Goal: Task Accomplishment & Management: Use online tool/utility

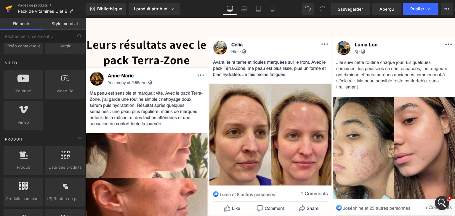
scroll to position [1631, 0]
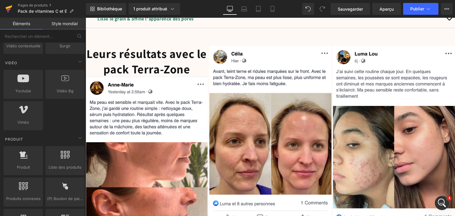
click at [9, 4] on icon at bounding box center [8, 8] width 7 height 15
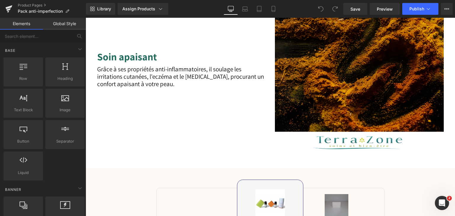
scroll to position [623, 0]
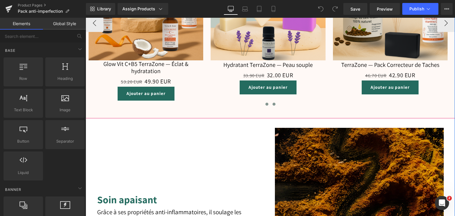
click at [271, 104] on button at bounding box center [274, 104] width 7 height 6
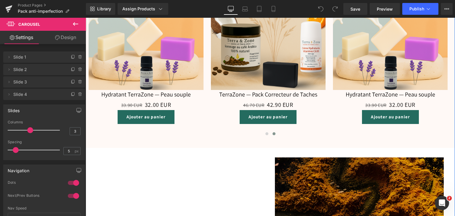
scroll to position [741, 0]
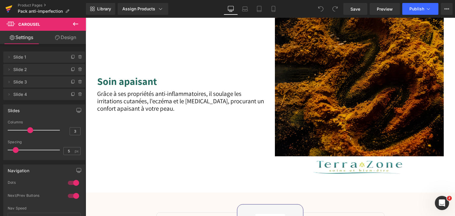
click at [9, 9] on icon at bounding box center [9, 9] width 4 height 3
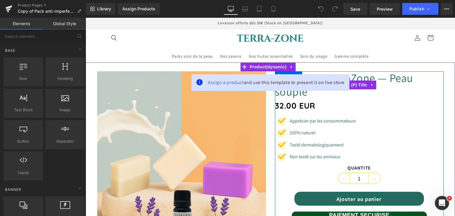
click at [364, 91] on link "Hydratant TerraZone — Peau souple" at bounding box center [359, 84] width 169 height 27
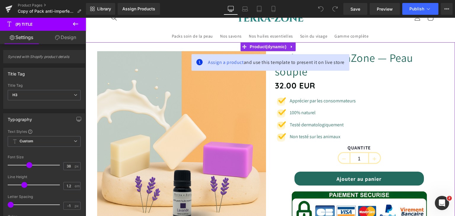
scroll to position [30, 0]
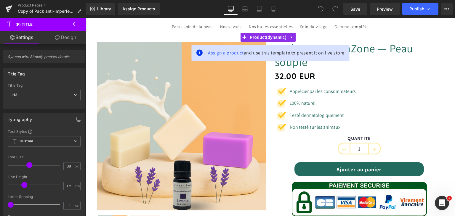
click at [224, 52] on span "Assign a product" at bounding box center [226, 53] width 36 height 6
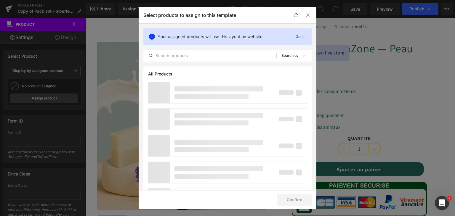
click at [305, 15] on div at bounding box center [308, 15] width 7 height 7
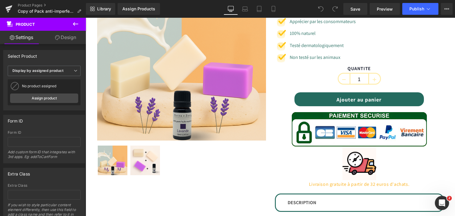
scroll to position [178, 0]
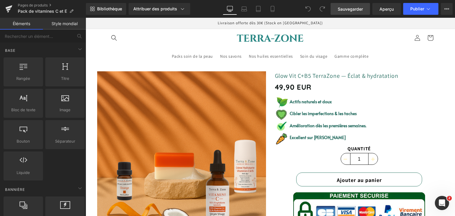
click at [358, 12] on link "Sauvegarder" at bounding box center [350, 9] width 39 height 12
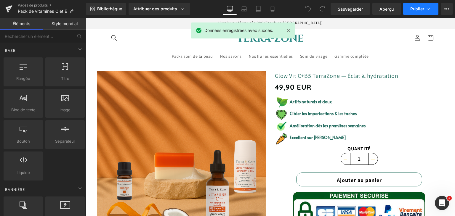
click at [419, 9] on font "Publier" at bounding box center [418, 8] width 14 height 5
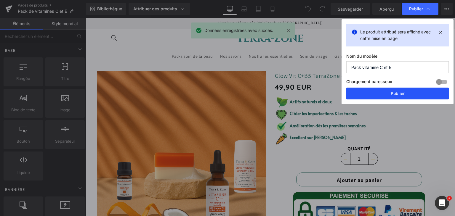
click at [405, 92] on button "Publier" at bounding box center [398, 94] width 103 height 12
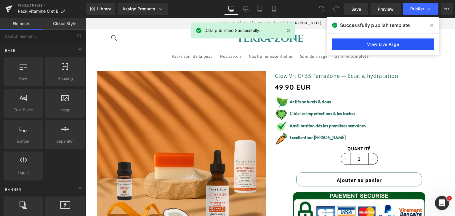
click at [399, 45] on link "View Live Page" at bounding box center [383, 45] width 103 height 12
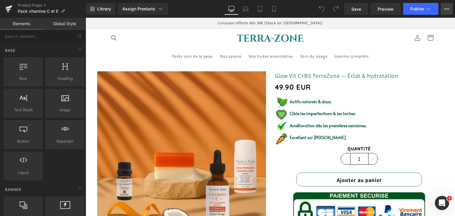
click at [445, 8] on icon at bounding box center [447, 9] width 5 height 5
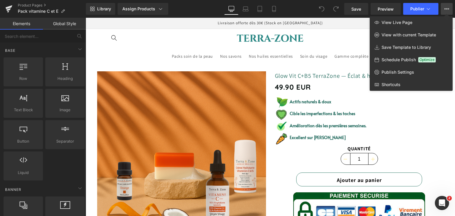
click at [338, 36] on div at bounding box center [271, 117] width 370 height 199
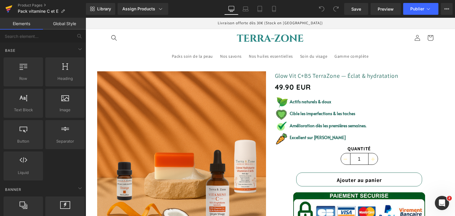
click at [5, 9] on link at bounding box center [9, 9] width 18 height 18
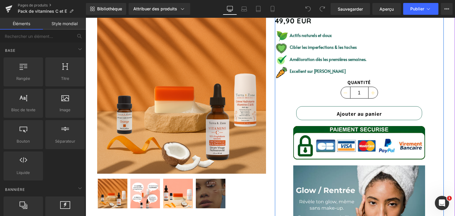
scroll to position [30, 0]
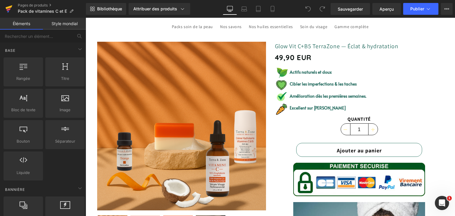
click at [9, 8] on icon at bounding box center [8, 8] width 7 height 15
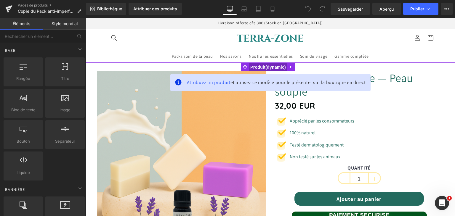
click at [270, 66] on span "Produit" at bounding box center [268, 67] width 39 height 9
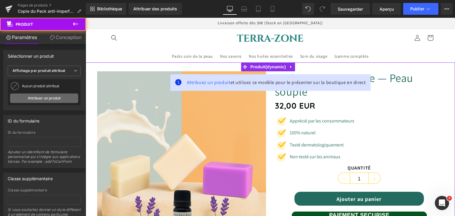
drag, startPoint x: 54, startPoint y: 93, endPoint x: 52, endPoint y: 96, distance: 4.1
click at [54, 93] on div "Aucun produit attribué Pack Anti-Imperfection Attribuer un produit" at bounding box center [44, 92] width 73 height 26
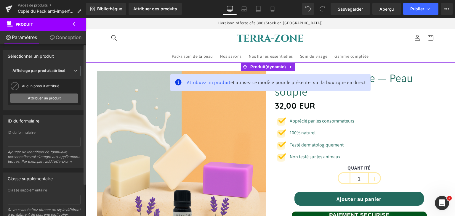
click at [54, 98] on font "Attribuer un produit" at bounding box center [44, 98] width 33 height 4
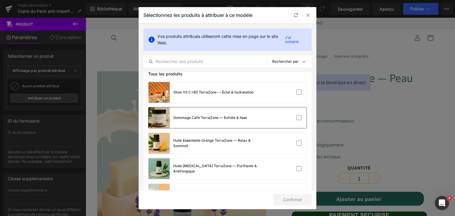
scroll to position [148, 0]
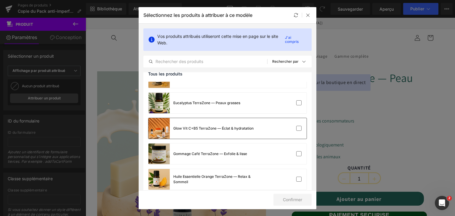
click at [170, 130] on div "Glow Vit C+B5 TerraZone — Éclat & hydratation" at bounding box center [201, 128] width 105 height 21
click at [298, 196] on button "Confirmer" at bounding box center [293, 200] width 38 height 12
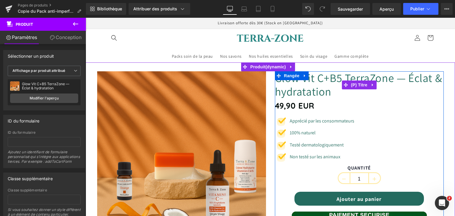
click at [324, 81] on font "Glow Vit C+B5 TerraZone — Éclat & hydratation" at bounding box center [359, 85] width 168 height 28
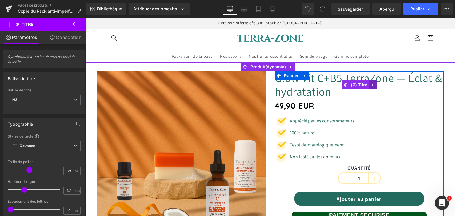
click at [372, 85] on icon at bounding box center [372, 85] width 1 height 3
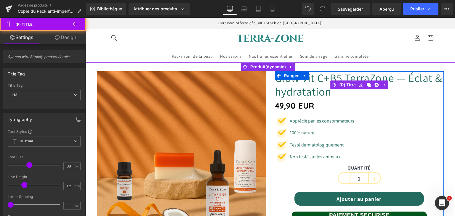
click at [348, 75] on font "Glow Vit C+B5 TerraZone — Éclat & hydratation" at bounding box center [359, 85] width 168 height 28
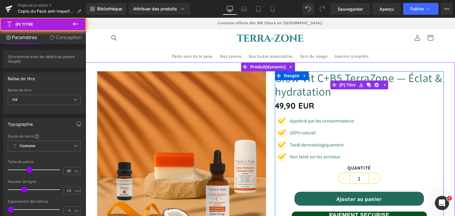
click at [312, 78] on font "Glow Vit C+B5 TerraZone — Éclat & hydratation" at bounding box center [359, 85] width 168 height 28
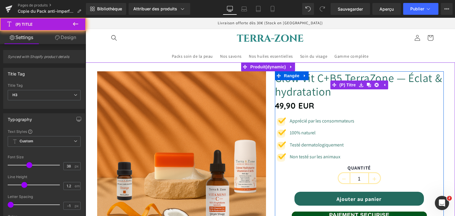
click at [312, 78] on font "Glow Vit C+B5 TerraZone — Éclat & hydratation" at bounding box center [359, 85] width 168 height 28
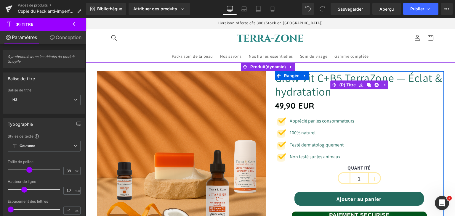
click at [315, 75] on font "Glow Vit C+B5 TerraZone — Éclat & hydratation" at bounding box center [359, 85] width 168 height 28
click at [337, 77] on font "Glow Vit C+B5 TerraZone — Éclat & hydratation" at bounding box center [359, 85] width 168 height 28
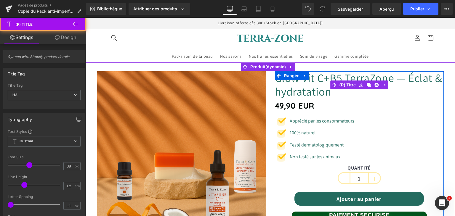
click at [337, 77] on font "Glow Vit C+B5 TerraZone — Éclat & hydratation" at bounding box center [359, 85] width 168 height 28
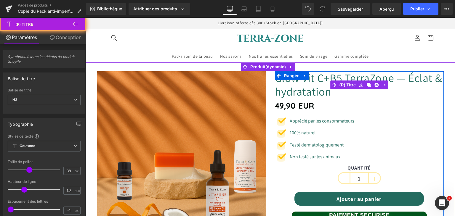
click at [316, 78] on font "Glow Vit C+B5 TerraZone — Éclat & hydratation" at bounding box center [359, 85] width 168 height 28
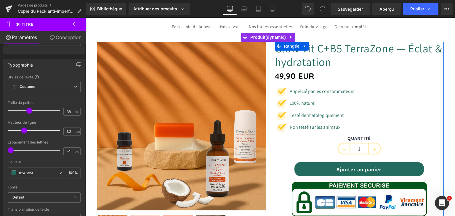
scroll to position [0, 0]
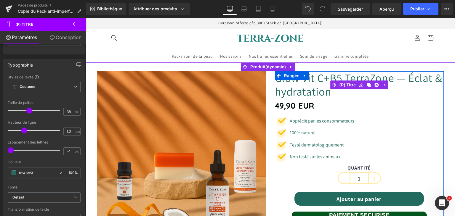
click at [306, 85] on font "Glow Vit C+B5 TerraZone — Éclat & hydratation" at bounding box center [359, 85] width 168 height 28
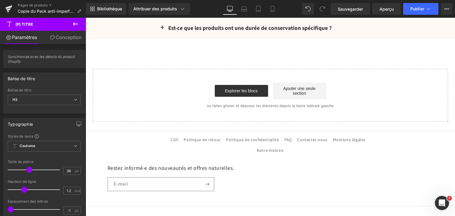
scroll to position [1142, 0]
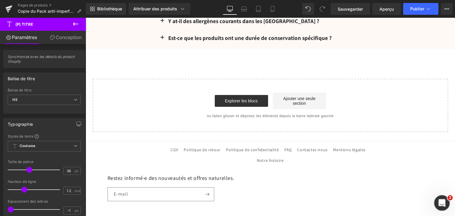
click at [444, 203] on icon "Ouvrir le Messenger Intercom" at bounding box center [442, 203] width 10 height 10
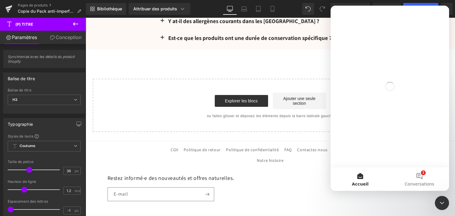
scroll to position [0, 0]
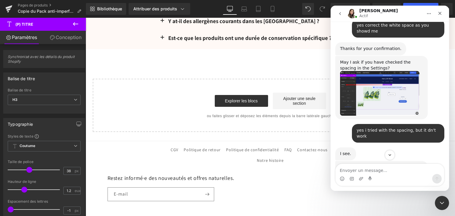
scroll to position [550, 0]
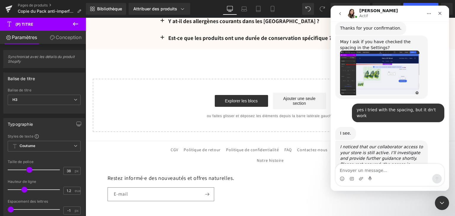
drag, startPoint x: 313, startPoint y: 79, endPoint x: 227, endPoint y: 61, distance: 87.6
click at [313, 79] on div at bounding box center [227, 99] width 455 height 199
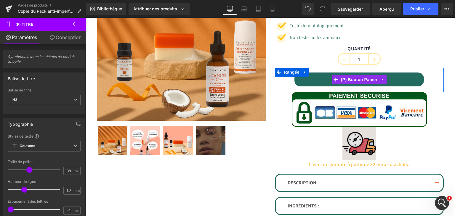
scroll to position [148, 0]
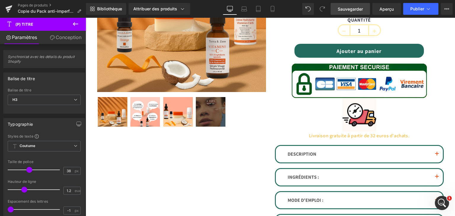
click at [358, 10] on font "Sauvegarder" at bounding box center [350, 9] width 25 height 5
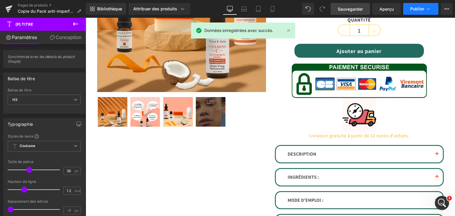
click at [414, 13] on button "Publier" at bounding box center [421, 9] width 35 height 12
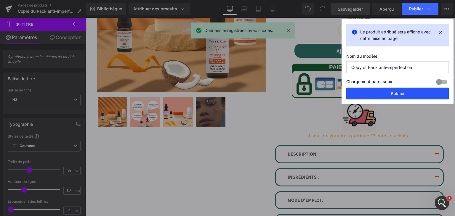
drag, startPoint x: 331, startPoint y: 75, endPoint x: 418, endPoint y: 93, distance: 88.1
click at [418, 93] on button "Publier" at bounding box center [398, 94] width 103 height 12
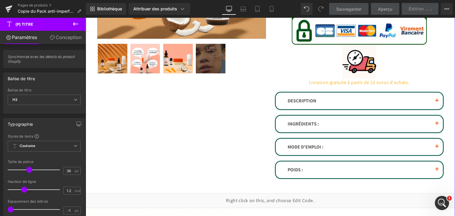
scroll to position [267, 0]
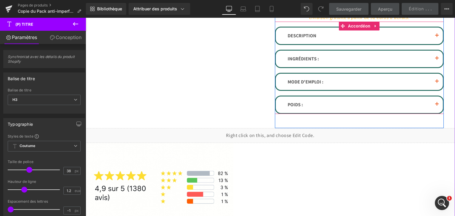
click at [86, 18] on div at bounding box center [86, 18] width 0 height 0
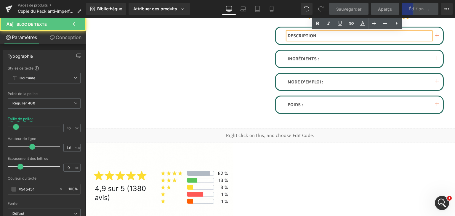
click at [434, 35] on button "button" at bounding box center [437, 36] width 12 height 17
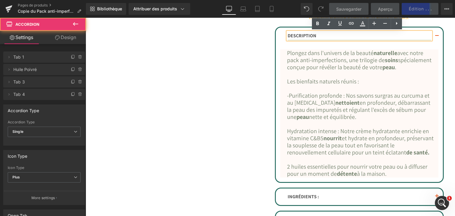
click at [434, 35] on button "button" at bounding box center [437, 36] width 12 height 17
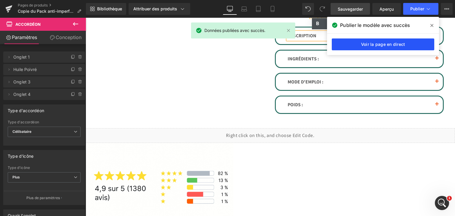
click at [375, 41] on link "Voir la page en direct" at bounding box center [383, 45] width 103 height 12
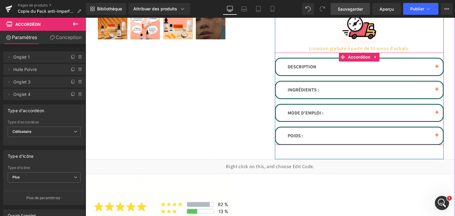
scroll to position [178, 0]
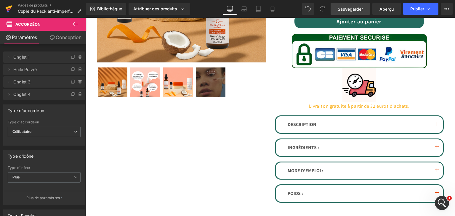
click at [6, 10] on icon at bounding box center [8, 8] width 7 height 15
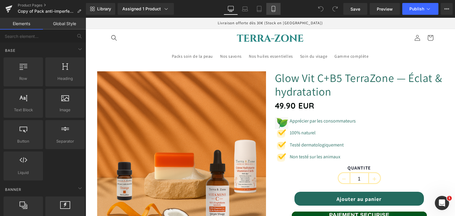
click at [272, 11] on icon at bounding box center [274, 9] width 6 height 6
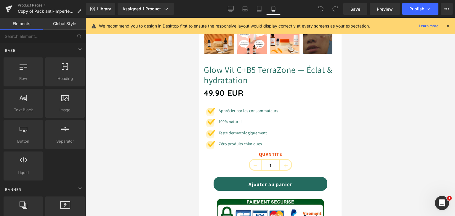
scroll to position [208, 0]
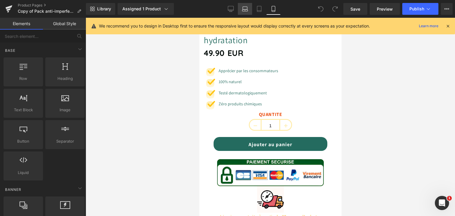
click at [243, 10] on icon at bounding box center [245, 9] width 6 height 6
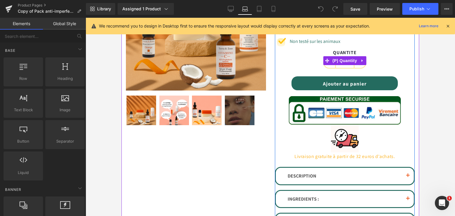
scroll to position [28, 0]
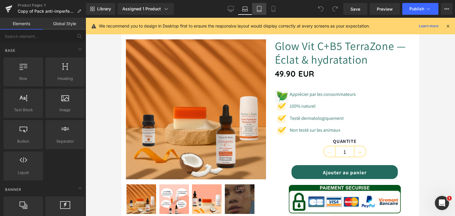
click at [261, 7] on icon at bounding box center [259, 9] width 6 height 6
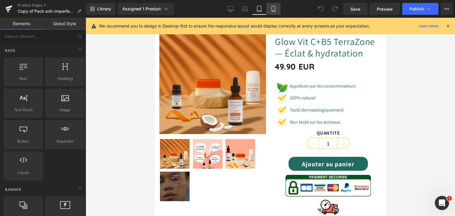
scroll to position [29, 0]
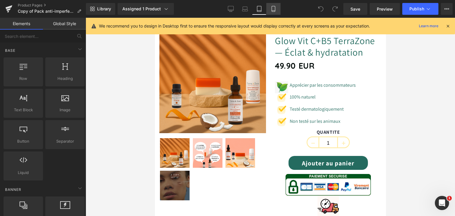
click at [273, 9] on icon at bounding box center [274, 9] width 6 height 6
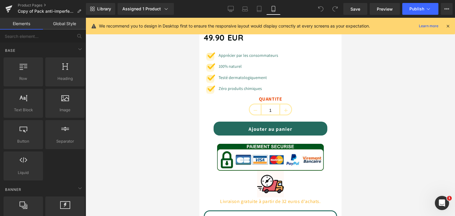
scroll to position [267, 0]
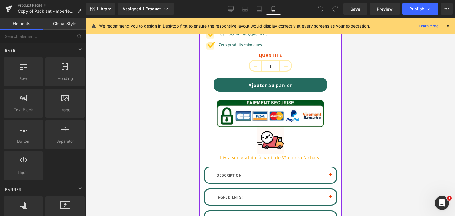
click at [209, 16] on span "Image" at bounding box center [210, 12] width 12 height 7
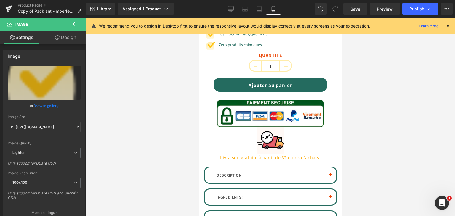
click at [447, 26] on icon at bounding box center [448, 25] width 5 height 5
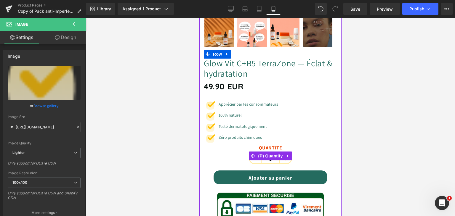
scroll to position [59, 0]
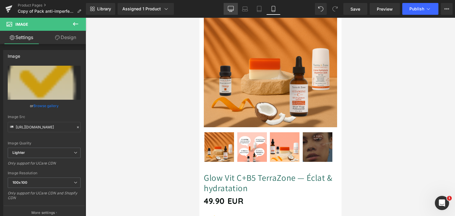
click at [230, 9] on icon at bounding box center [231, 9] width 6 height 6
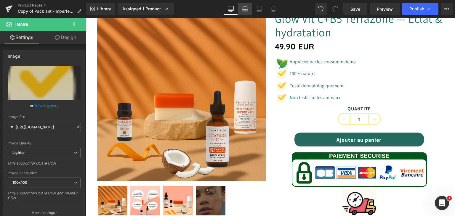
click at [247, 9] on icon at bounding box center [246, 10] width 6 height 2
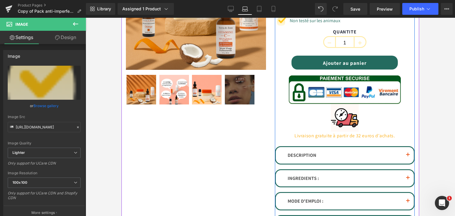
scroll to position [148, 0]
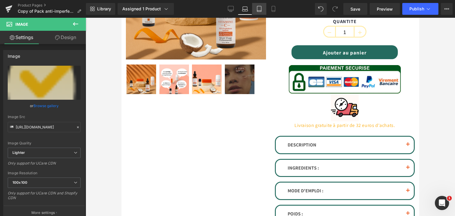
click at [259, 6] on icon at bounding box center [259, 9] width 4 height 6
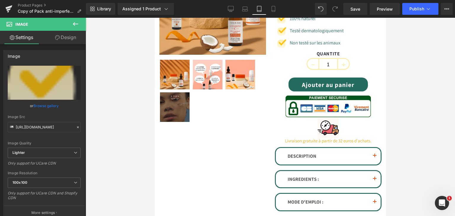
scroll to position [178, 0]
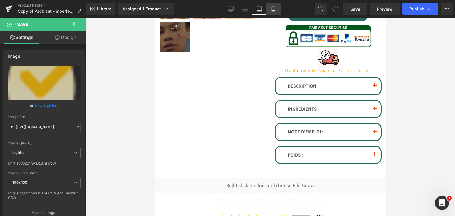
click at [275, 7] on icon at bounding box center [273, 9] width 3 height 6
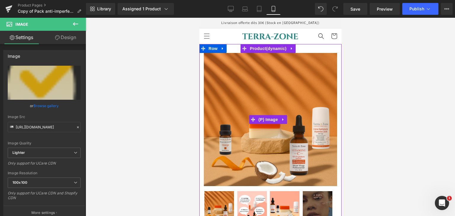
scroll to position [0, 0]
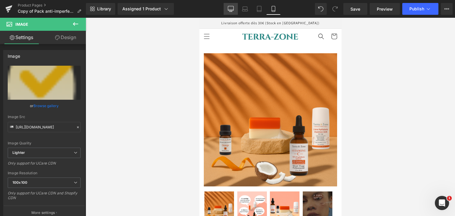
click at [231, 13] on link "Desktop" at bounding box center [231, 9] width 14 height 12
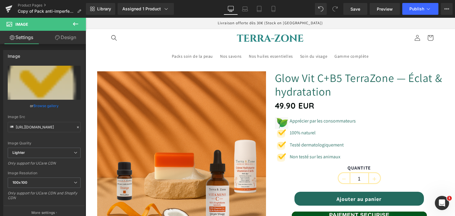
click at [250, 13] on link "Laptop" at bounding box center [245, 9] width 14 height 12
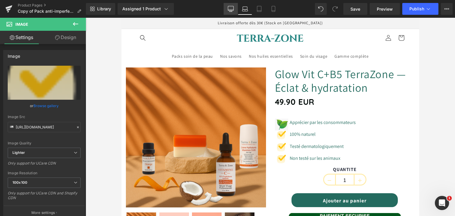
click at [232, 9] on icon at bounding box center [231, 9] width 6 height 6
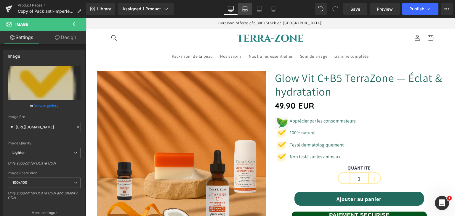
click at [244, 5] on link "Laptop" at bounding box center [245, 9] width 14 height 12
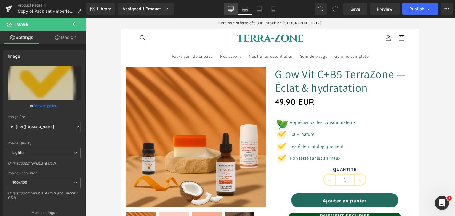
click at [234, 4] on link "Desktop" at bounding box center [231, 9] width 14 height 12
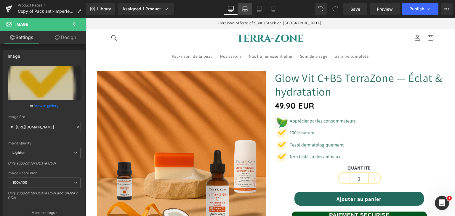
click at [247, 13] on link "Laptop" at bounding box center [245, 9] width 14 height 12
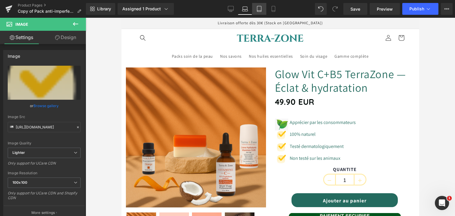
click at [257, 9] on icon at bounding box center [259, 9] width 6 height 6
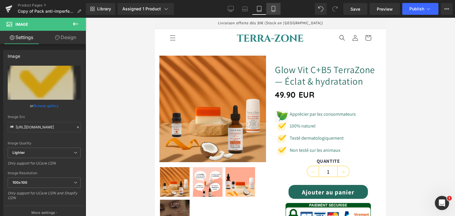
click at [271, 8] on icon at bounding box center [274, 9] width 6 height 6
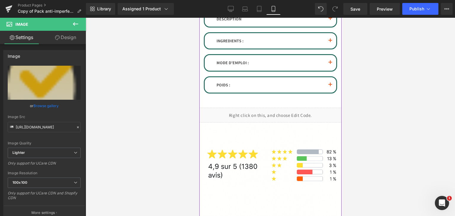
scroll to position [455, 0]
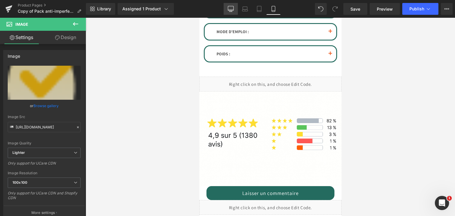
click at [231, 9] on icon at bounding box center [231, 9] width 6 height 6
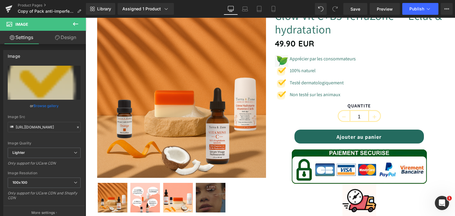
scroll to position [119, 0]
